Goal: Information Seeking & Learning: Learn about a topic

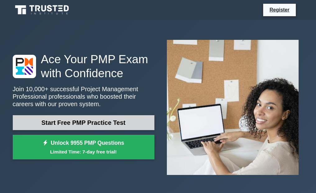
click at [85, 118] on link "Start Free PMP Practice Test" at bounding box center [84, 122] width 142 height 15
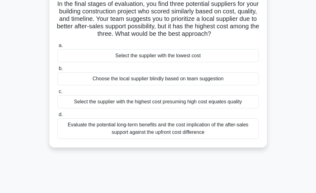
scroll to position [48, 0]
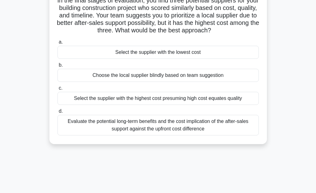
click at [99, 53] on div "Select the supplier with the lowest cost" at bounding box center [157, 52] width 201 height 13
click at [57, 44] on input "a. Select the supplier with the lowest cost" at bounding box center [57, 42] width 0 height 4
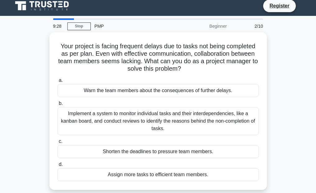
scroll to position [0, 0]
